Goal: Find specific page/section: Find specific page/section

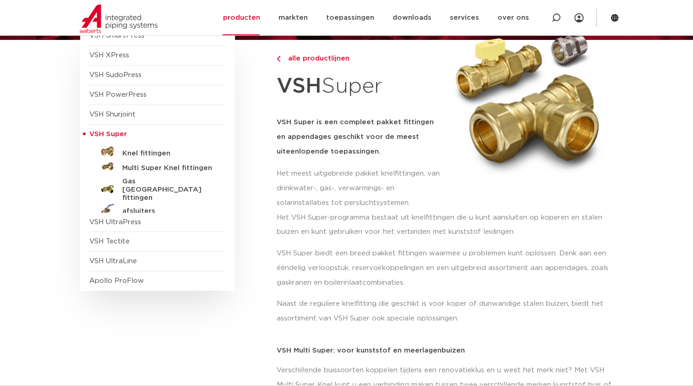
scroll to position [92, 0]
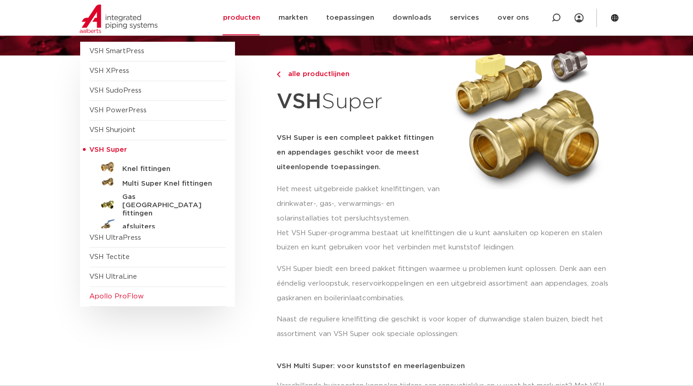
click at [179, 297] on span "Apollo ProFlow" at bounding box center [157, 297] width 137 height 20
click at [130, 295] on span "Apollo ProFlow" at bounding box center [116, 296] width 55 height 7
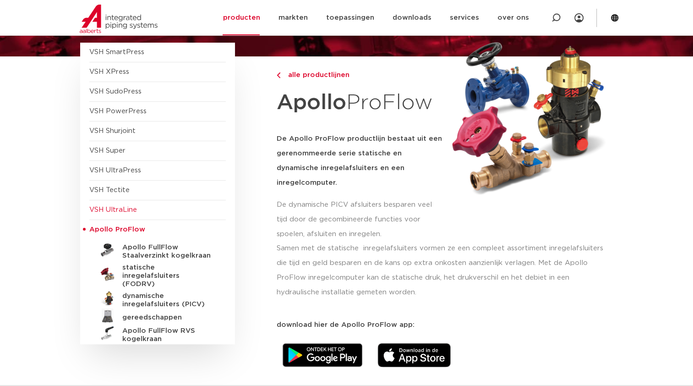
scroll to position [92, 0]
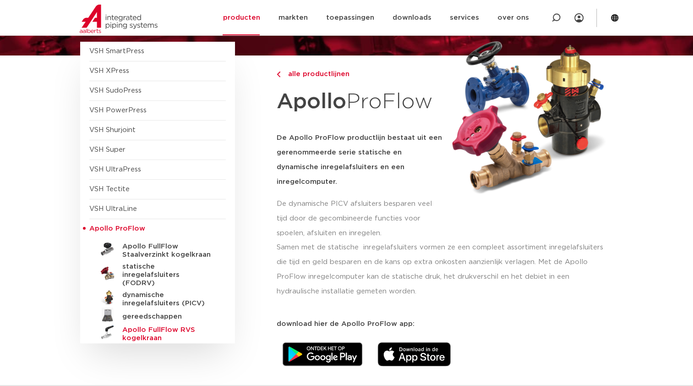
click at [167, 326] on h5 "Apollo FullFlow RVS kogelkraan" at bounding box center [167, 334] width 91 height 16
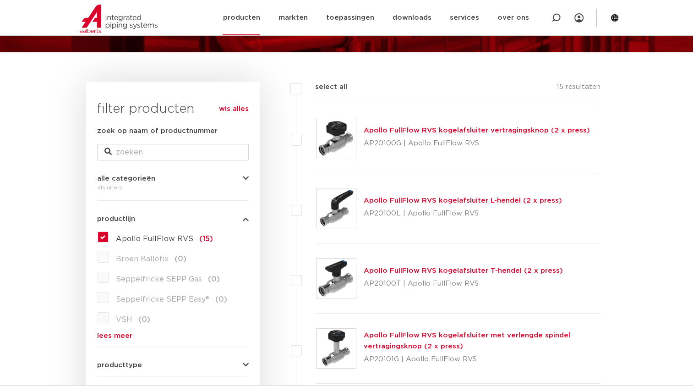
scroll to position [92, 0]
